Goal: Transaction & Acquisition: Book appointment/travel/reservation

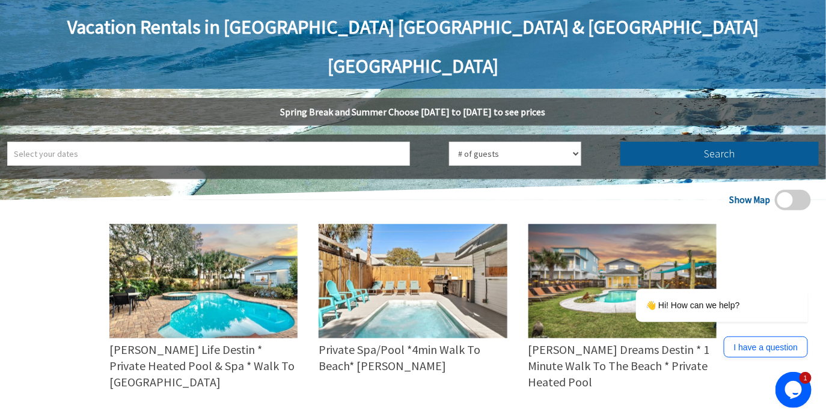
scroll to position [192, 0]
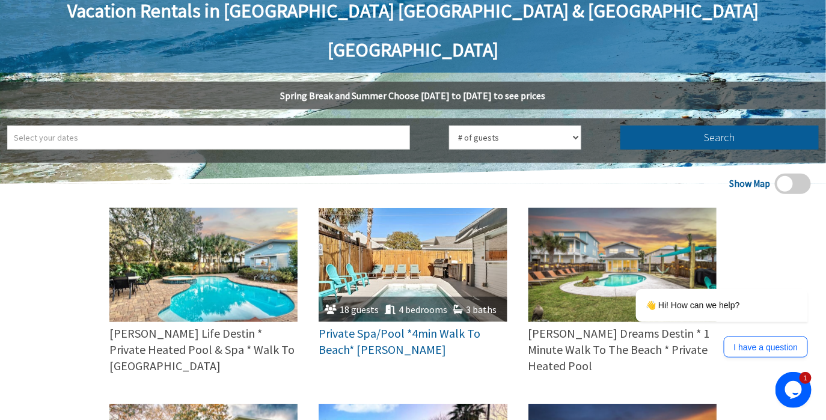
click at [406, 248] on img at bounding box center [413, 265] width 188 height 114
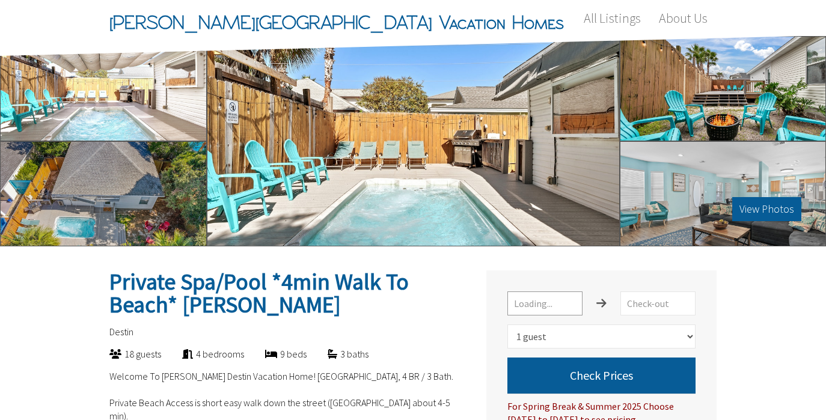
select select "1"
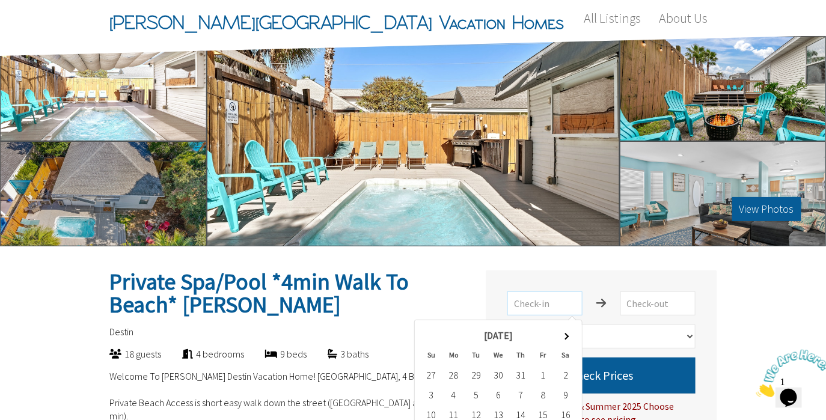
click at [533, 305] on input "text" at bounding box center [544, 304] width 75 height 24
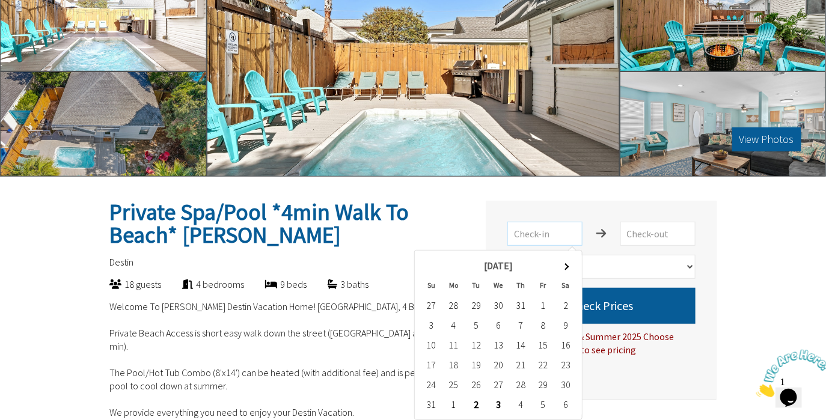
scroll to position [93, 0]
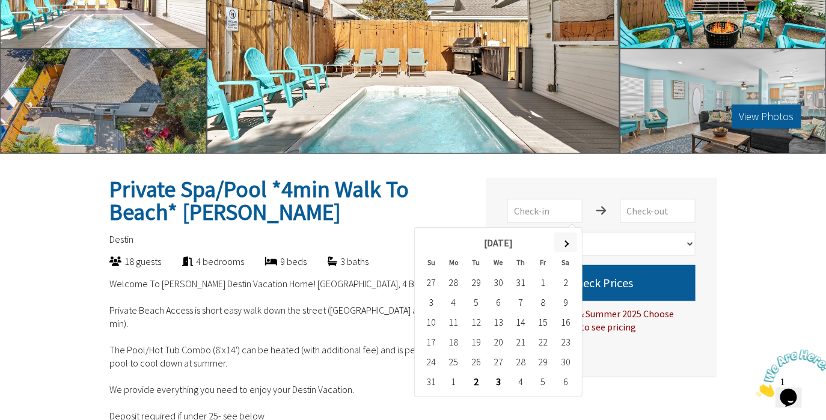
click at [570, 243] on th at bounding box center [565, 243] width 22 height 20
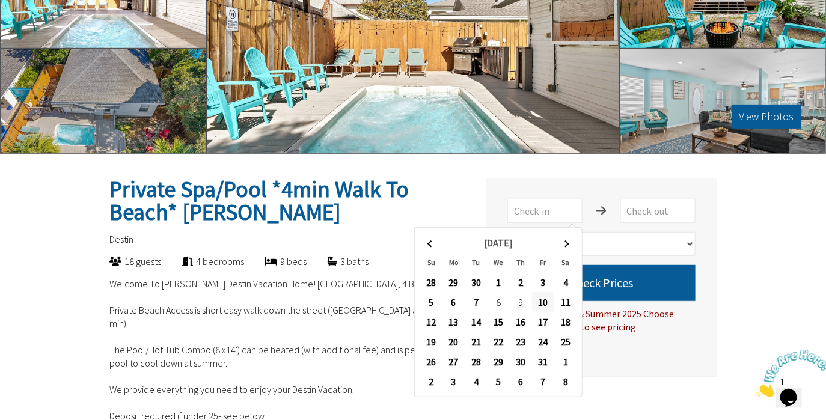
type input "10/10/2025"
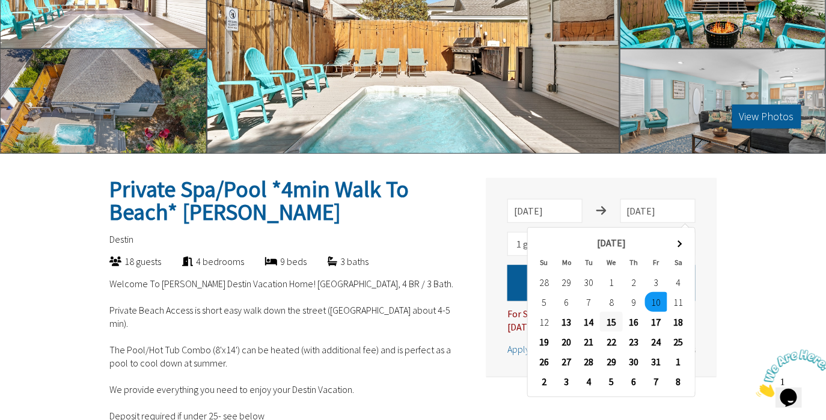
type input "10/15/2025"
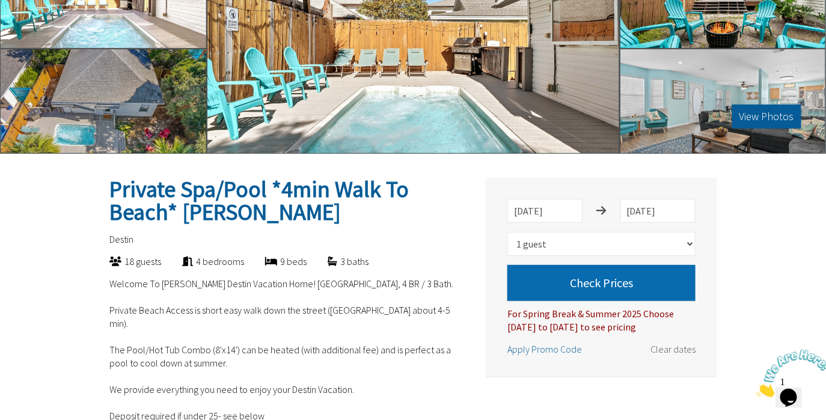
click at [613, 277] on button "Check Prices" at bounding box center [601, 283] width 188 height 36
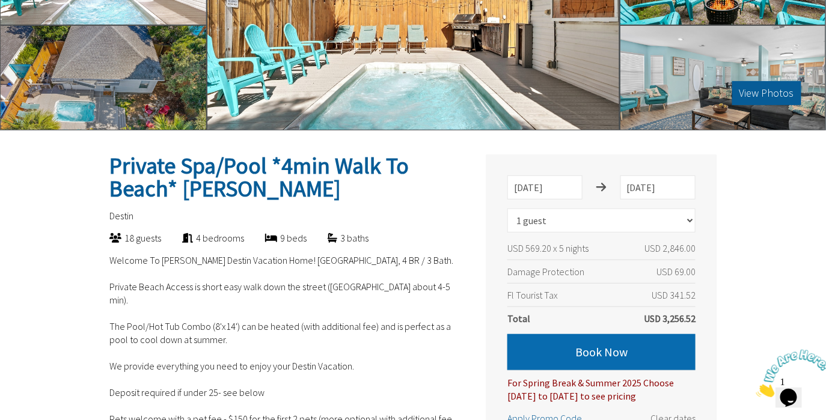
scroll to position [128, 0]
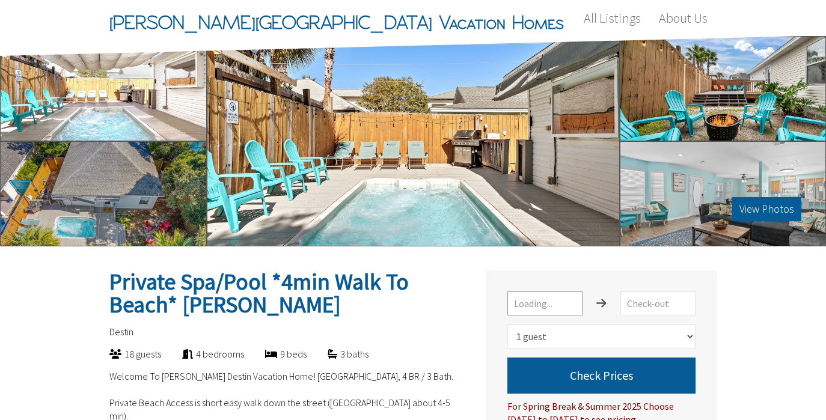
select select "1"
